Goal: Information Seeking & Learning: Learn about a topic

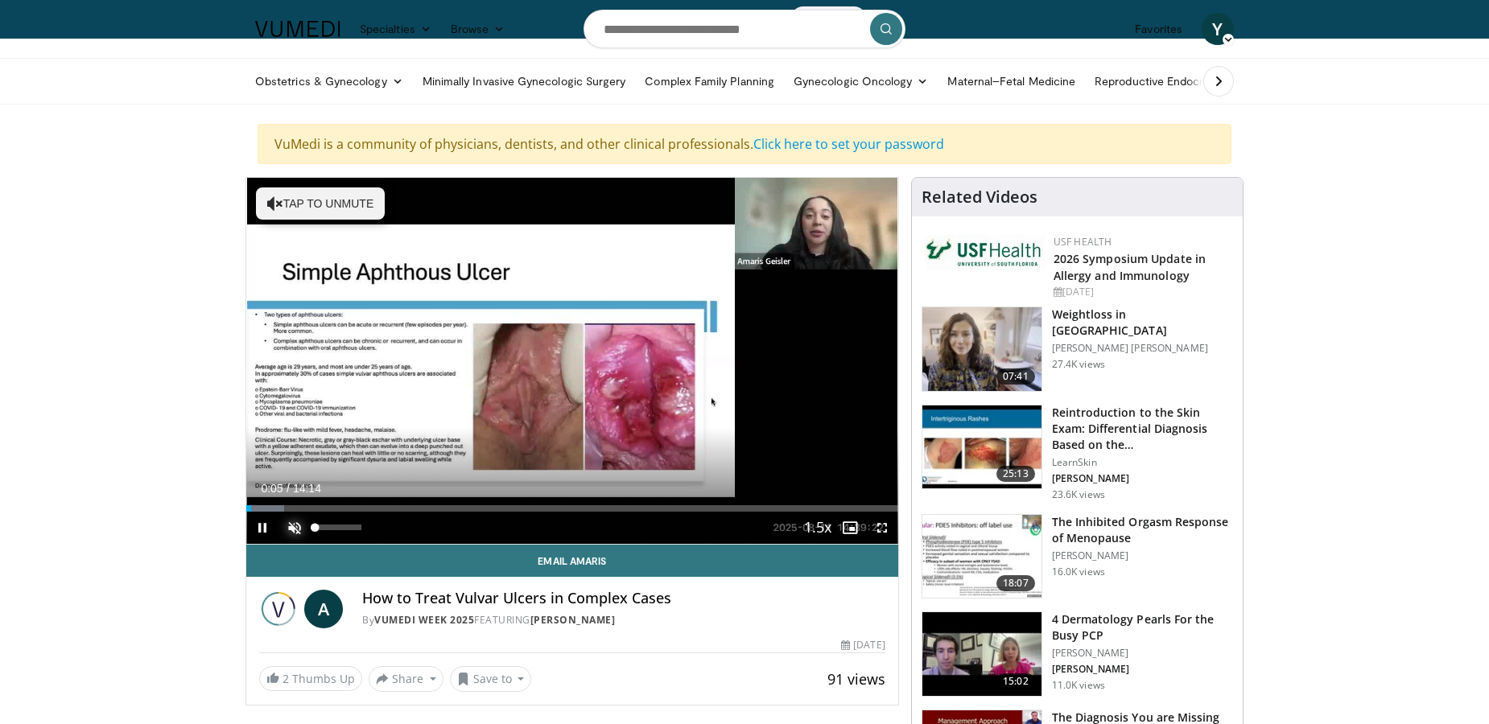
click at [299, 519] on span "Video Player" at bounding box center [294, 528] width 32 height 32
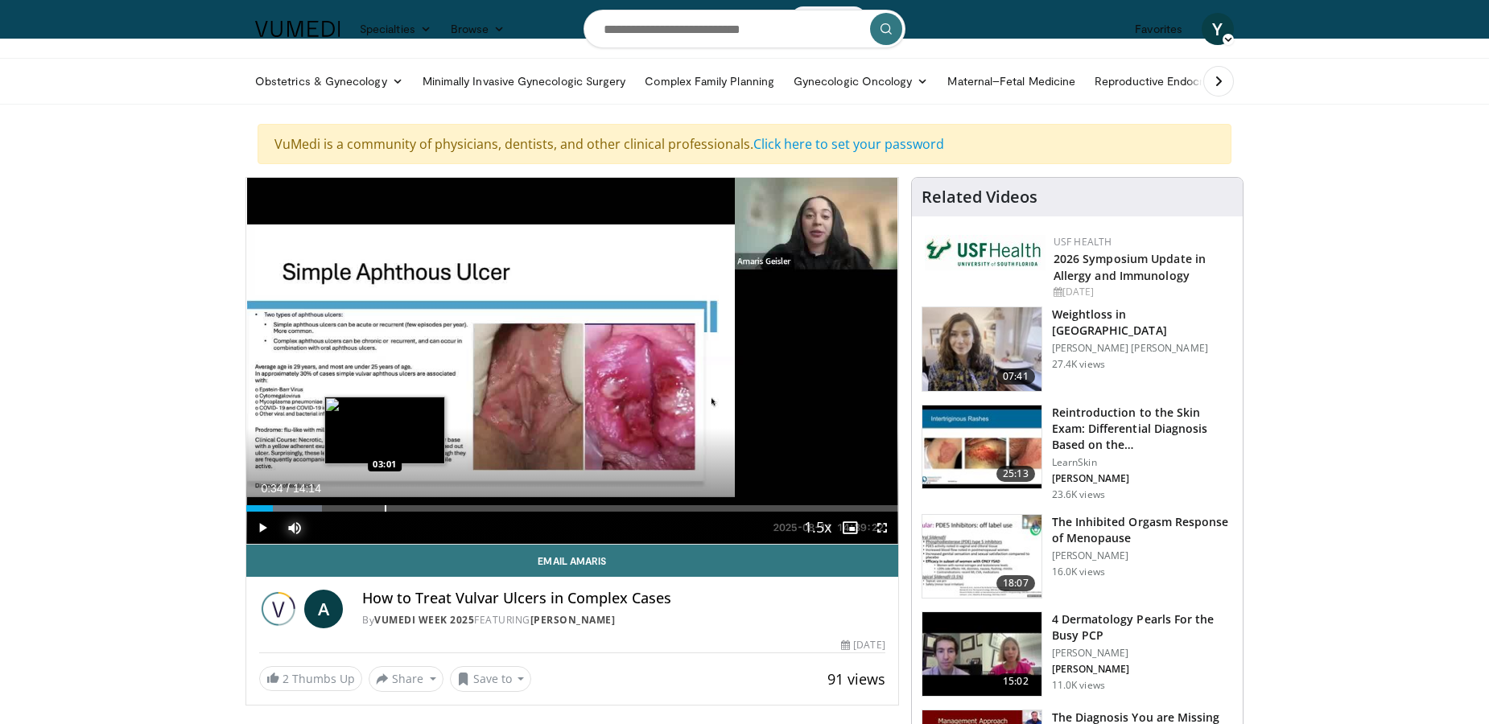
click at [385, 511] on div "Progress Bar" at bounding box center [386, 508] width 2 height 6
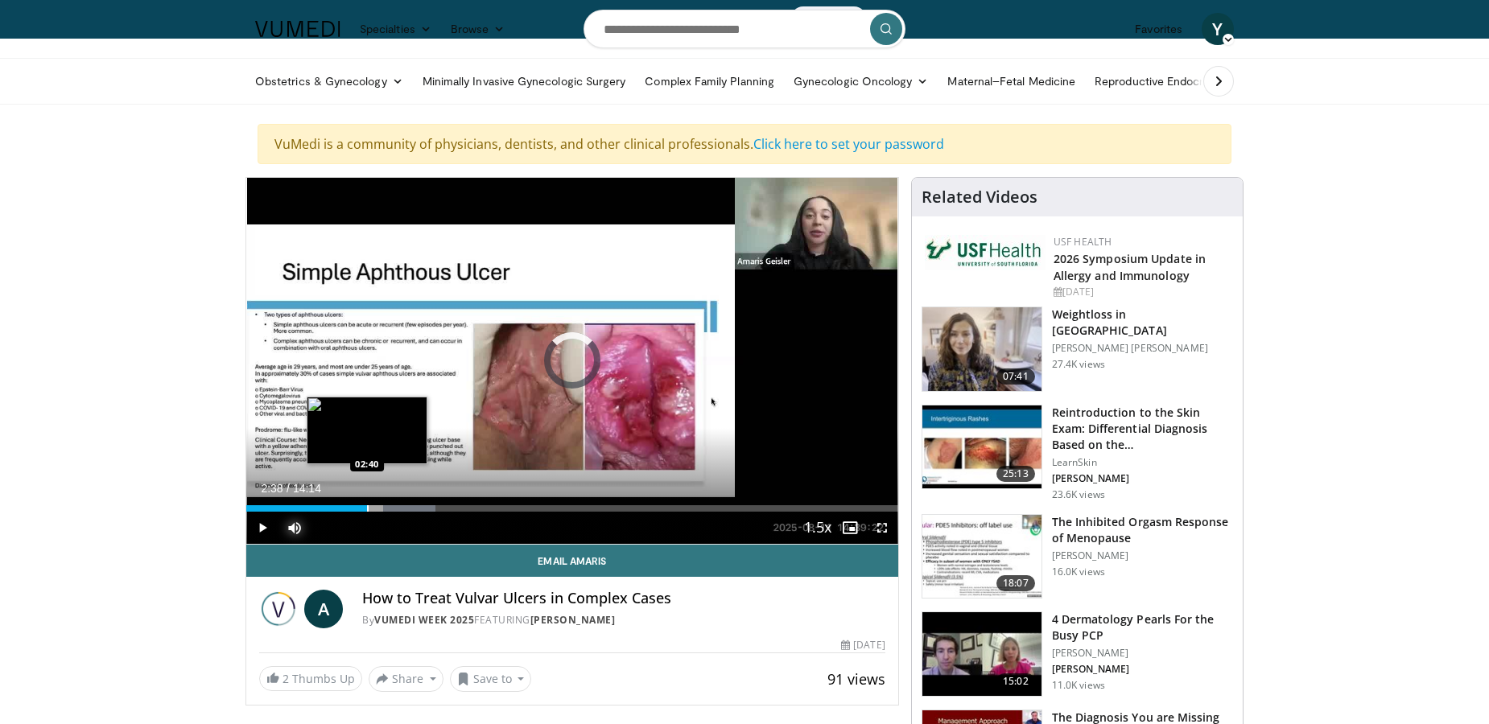
click at [367, 509] on div "Progress Bar" at bounding box center [368, 508] width 2 height 6
click at [344, 511] on div "Progress Bar" at bounding box center [345, 508] width 2 height 6
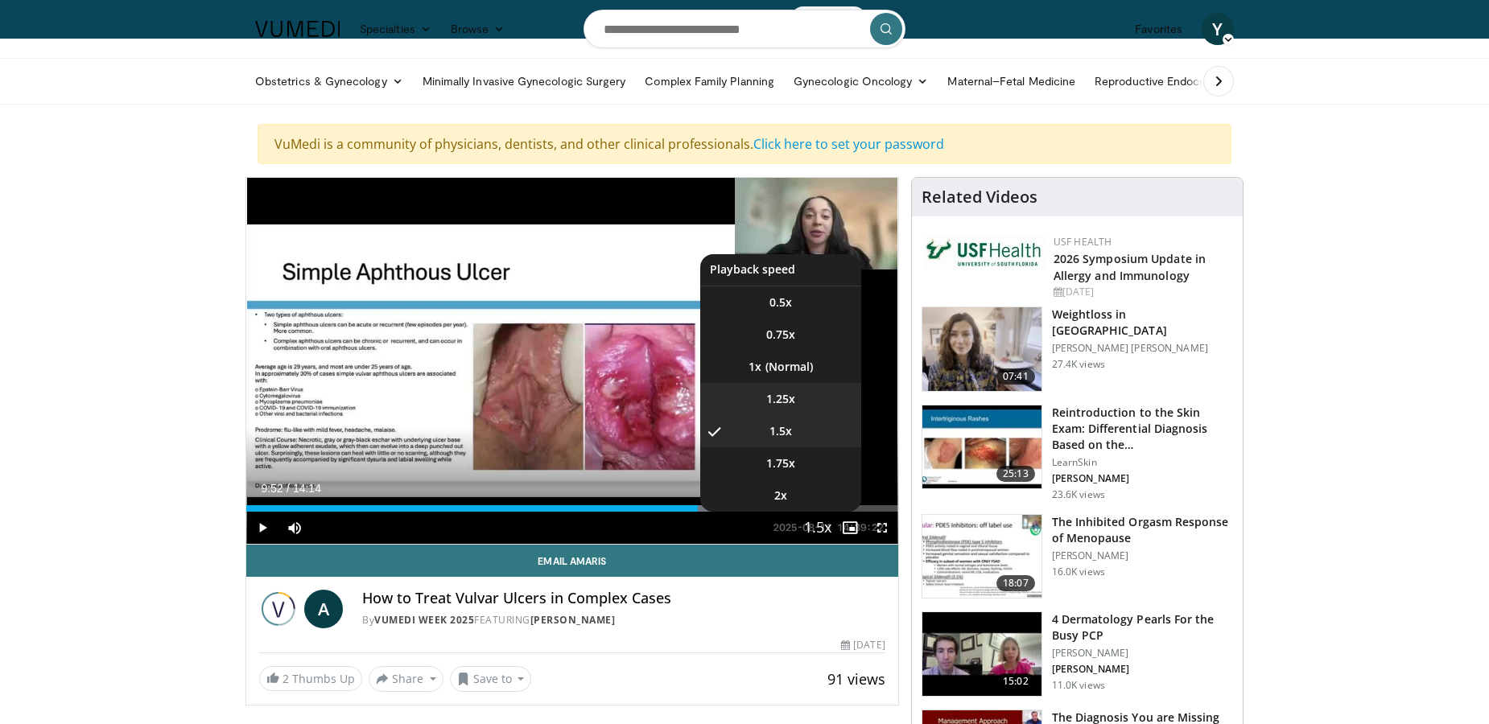
click at [700, 393] on li "1.25x" at bounding box center [780, 399] width 161 height 32
click at [705, 363] on li "1x" at bounding box center [780, 367] width 161 height 32
